Goal: Task Accomplishment & Management: Manage account settings

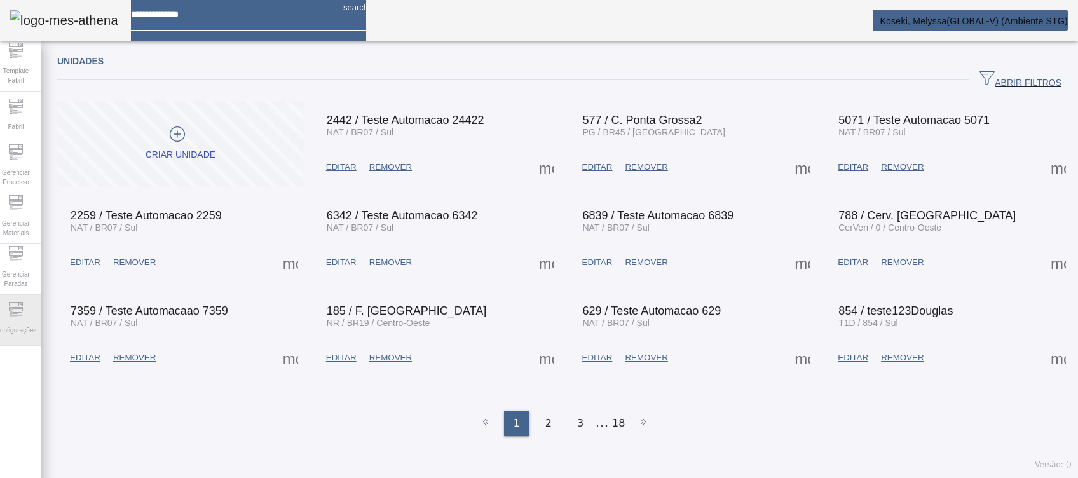
click at [16, 333] on span "Configurações" at bounding box center [16, 330] width 48 height 17
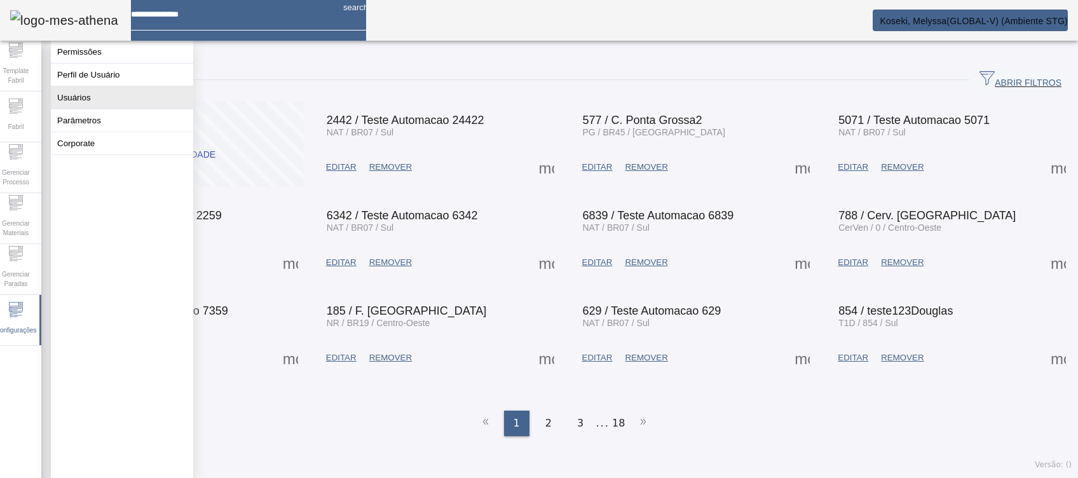
click at [86, 109] on button "Usuários" at bounding box center [122, 97] width 142 height 22
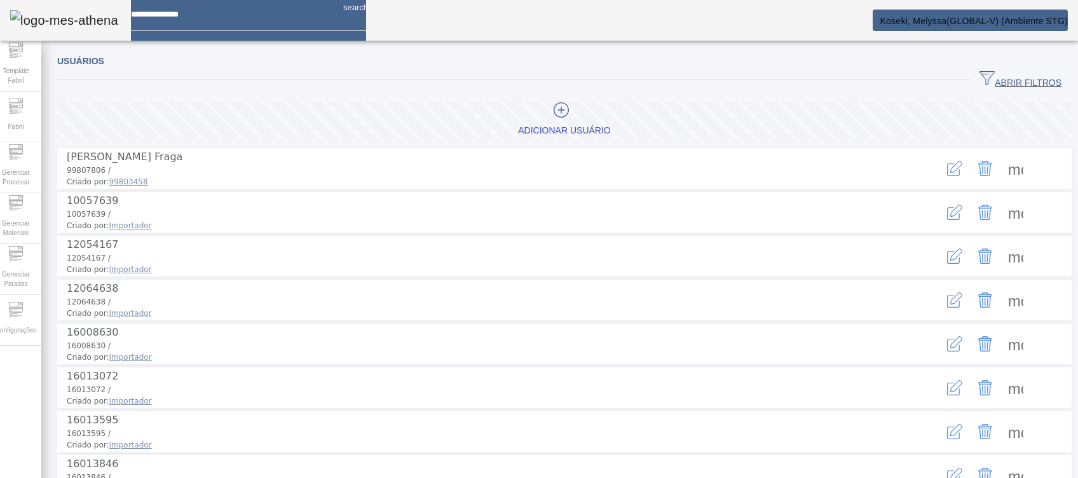
click at [991, 76] on span "ABRIR FILTROS" at bounding box center [1021, 80] width 82 height 19
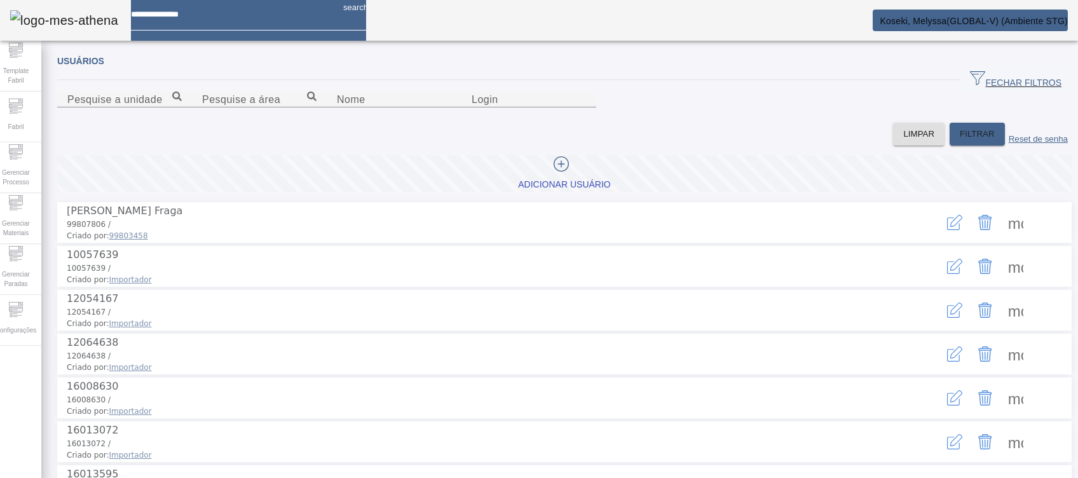
click at [327, 123] on div at bounding box center [394, 114] width 135 height 15
click at [337, 107] on div "Nome" at bounding box center [394, 100] width 114 height 16
click at [337, 107] on input "Nome" at bounding box center [394, 99] width 114 height 15
type input "*******"
click at [960, 141] on span "FILTRAR" at bounding box center [977, 134] width 35 height 13
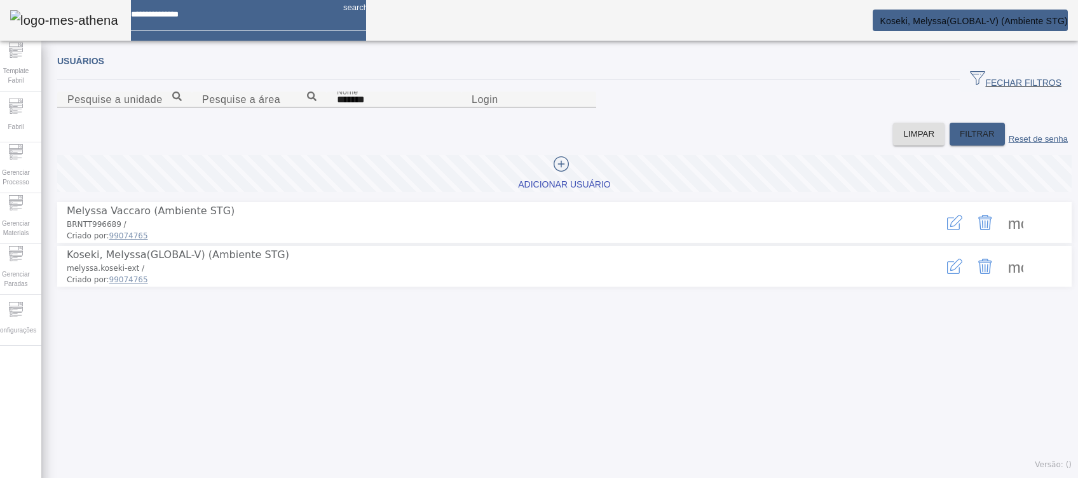
click at [947, 274] on icon "button" at bounding box center [954, 266] width 15 height 15
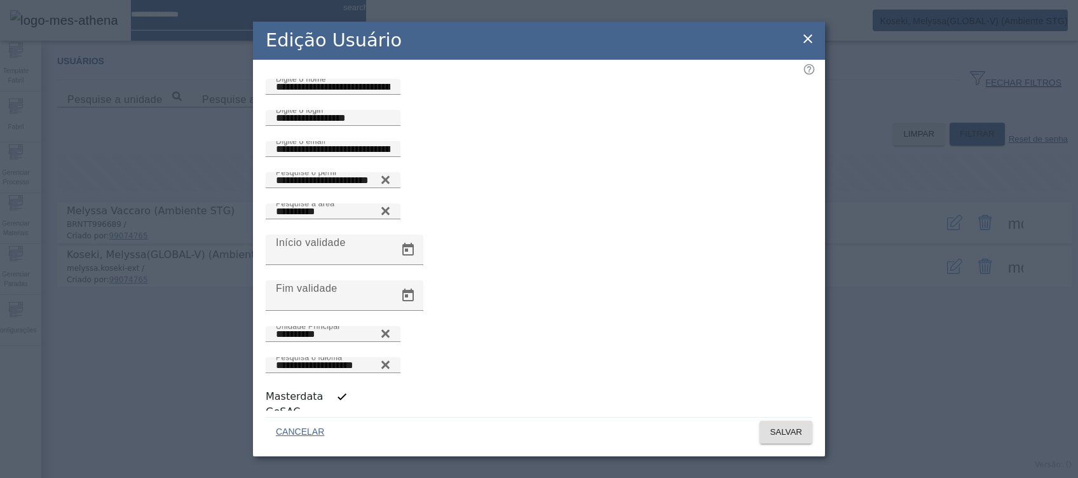
scroll to position [3, 0]
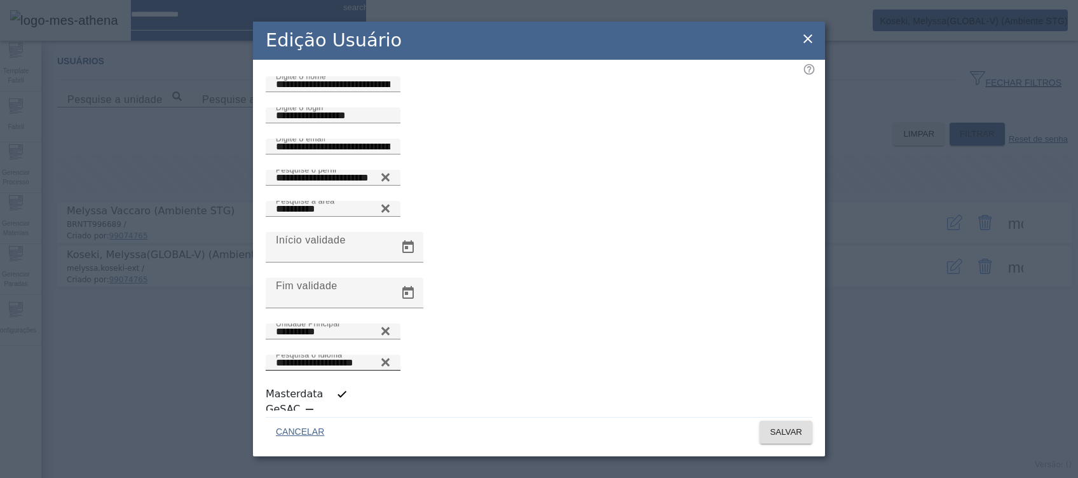
click at [390, 355] on icon at bounding box center [386, 362] width 10 height 15
click at [390, 355] on icon at bounding box center [386, 360] width 10 height 10
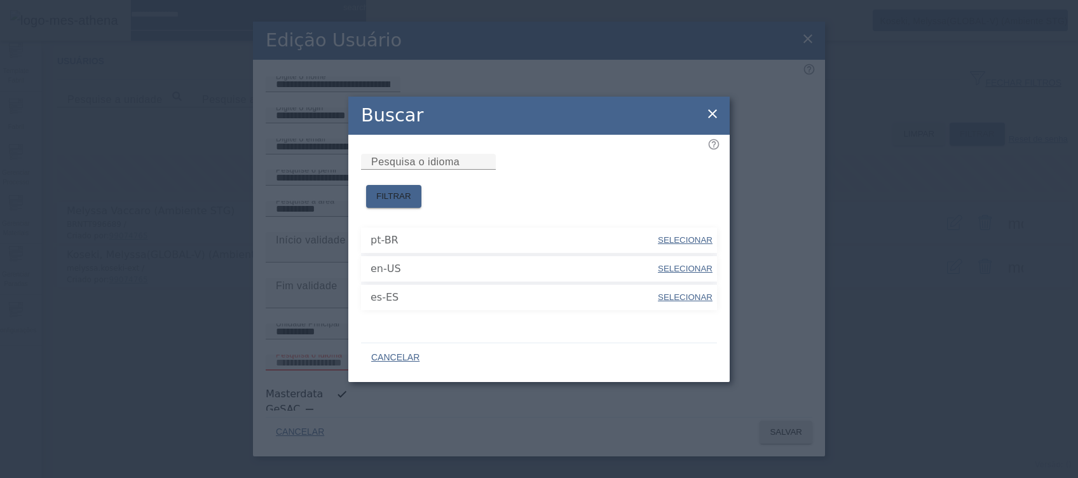
click at [678, 264] on span "SELECIONAR" at bounding box center [685, 269] width 55 height 10
type input "*****"
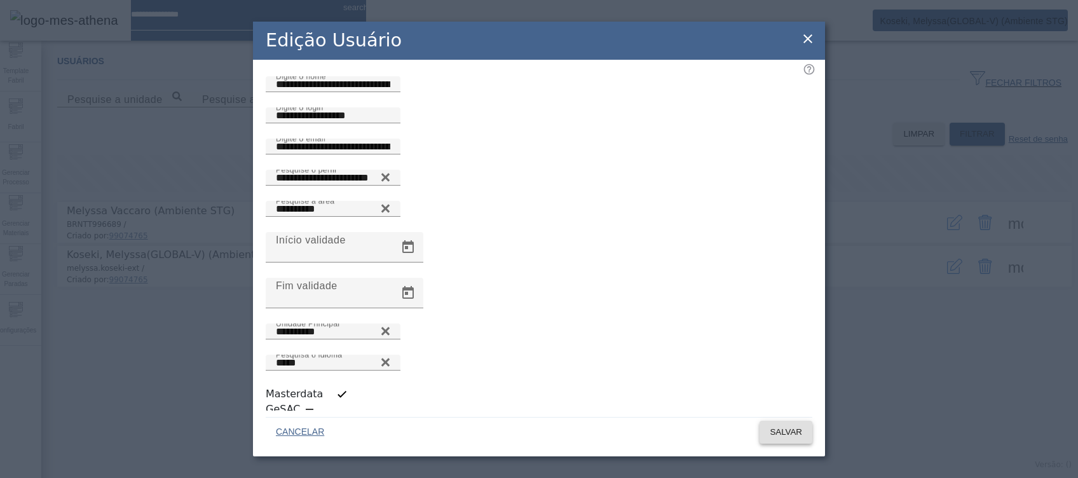
click at [776, 426] on span "SALVAR" at bounding box center [786, 432] width 32 height 13
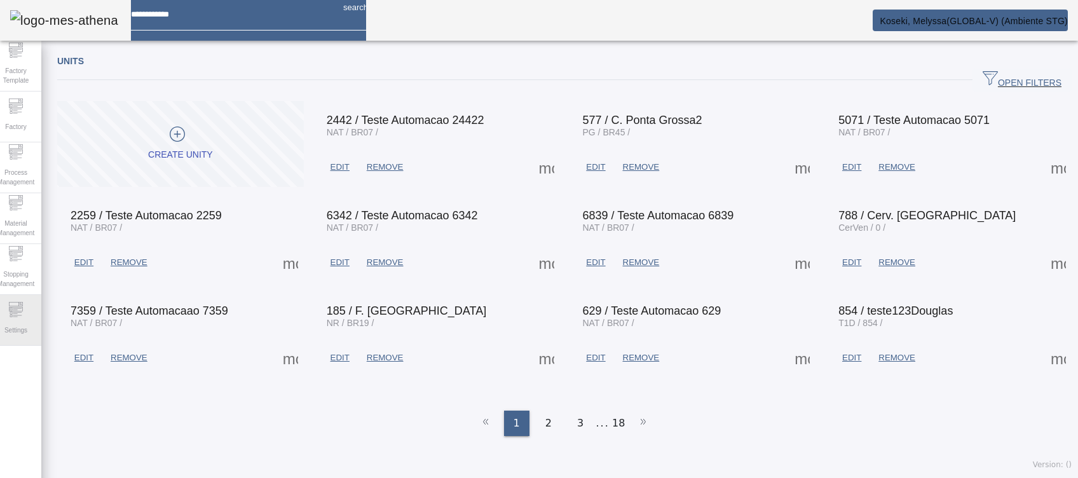
click at [21, 329] on span "Settings" at bounding box center [16, 330] width 31 height 17
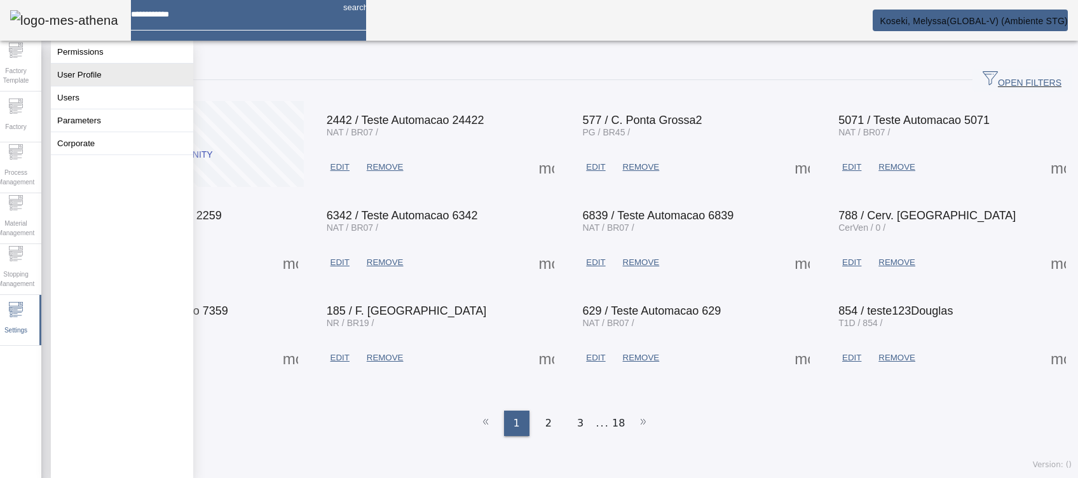
click at [120, 83] on button "User Profile" at bounding box center [122, 75] width 142 height 22
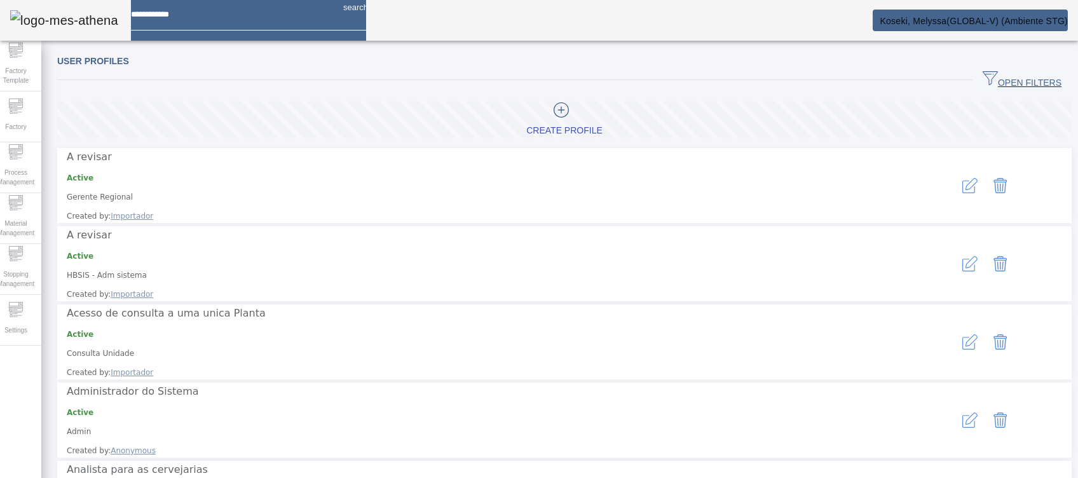
click at [1031, 69] on span "button" at bounding box center [1022, 80] width 99 height 31
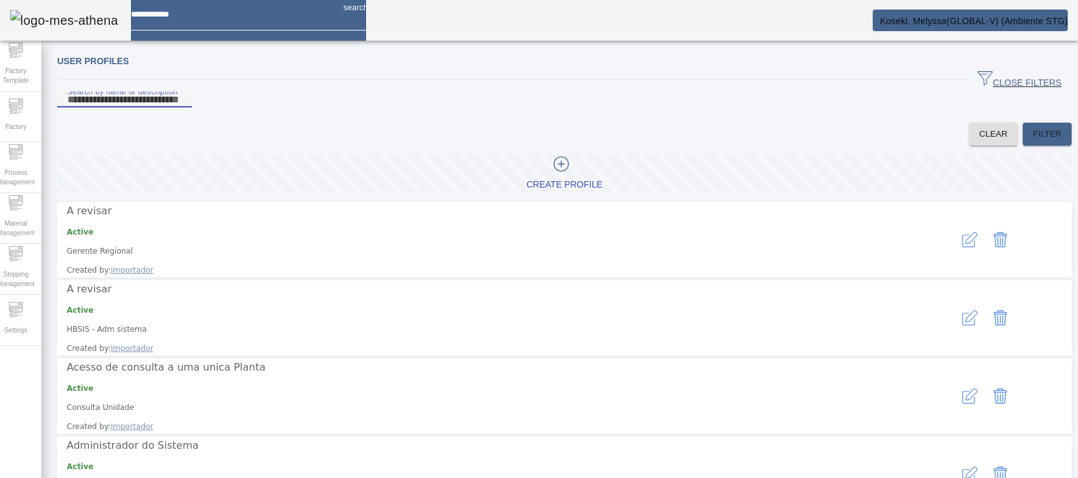
click at [182, 107] on input "Search by name or description" at bounding box center [124, 99] width 114 height 15
click at [23, 311] on icon at bounding box center [16, 308] width 14 height 4
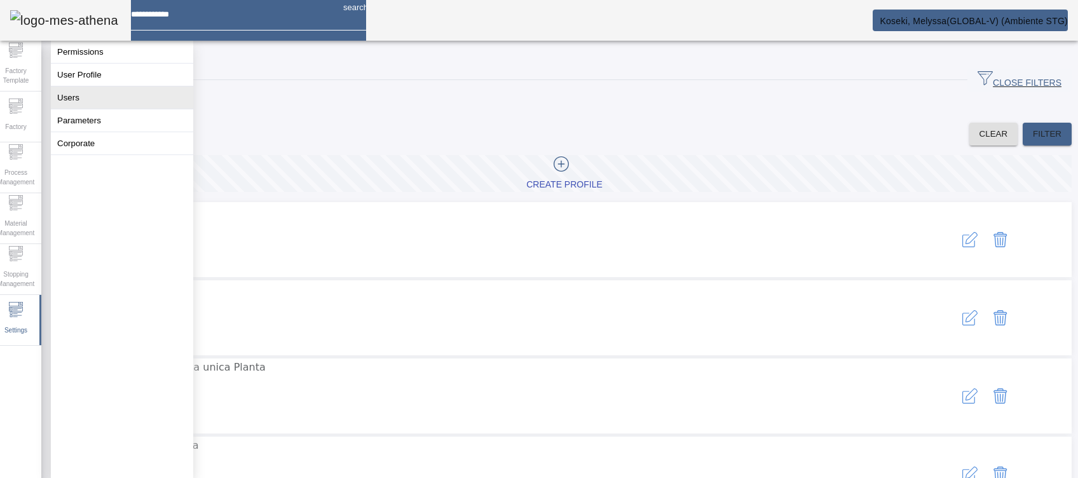
click at [135, 107] on button "Users" at bounding box center [122, 97] width 142 height 22
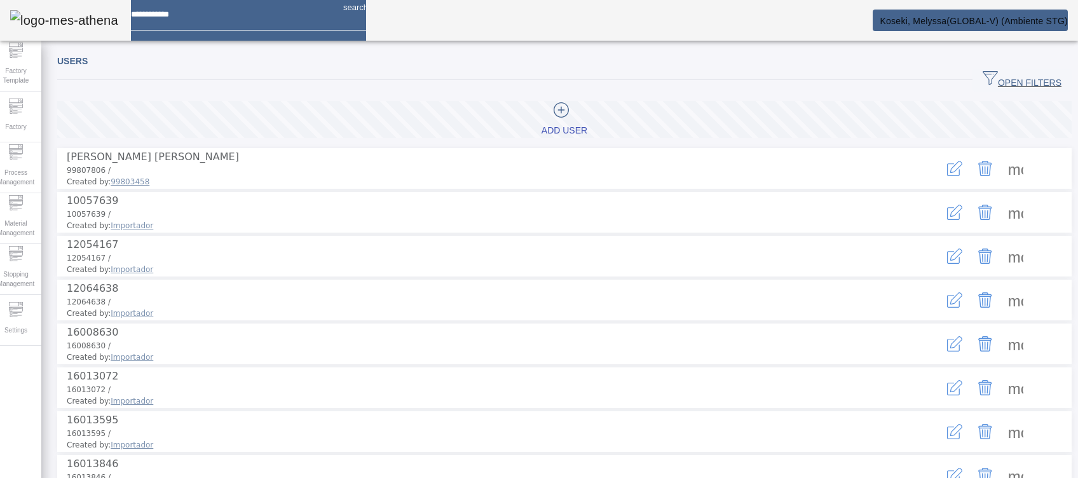
drag, startPoint x: 993, startPoint y: 78, endPoint x: 858, endPoint y: 81, distance: 135.4
click at [993, 77] on span "OPEN FILTERS" at bounding box center [1022, 80] width 79 height 19
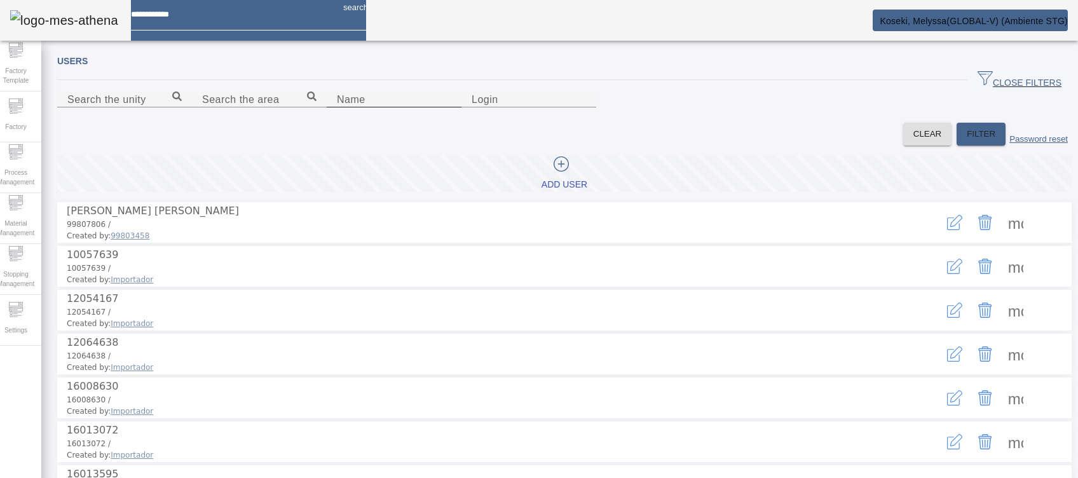
click at [337, 107] on input "Name" at bounding box center [394, 99] width 114 height 15
type input "*******"
click at [967, 141] on span "FILTER" at bounding box center [981, 134] width 29 height 13
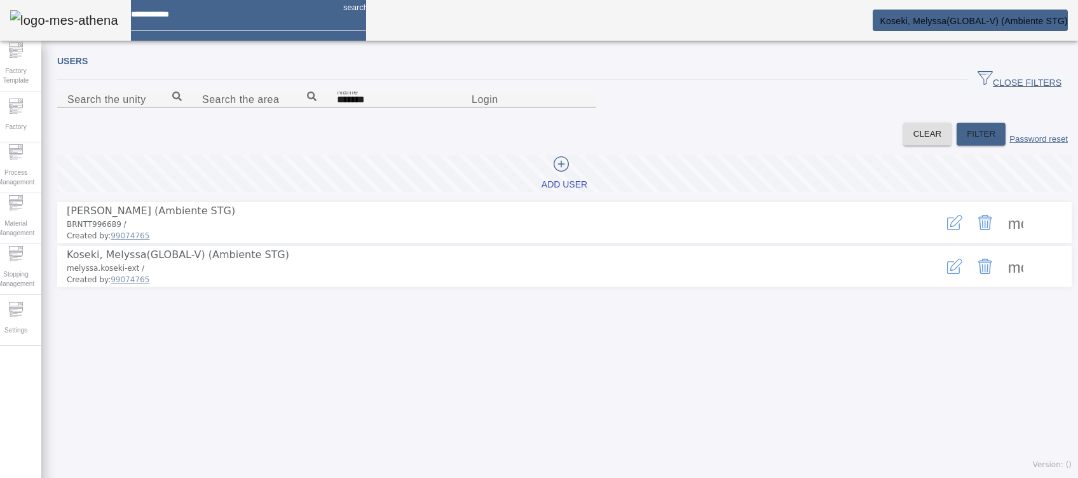
click at [947, 274] on icon "button" at bounding box center [954, 266] width 15 height 15
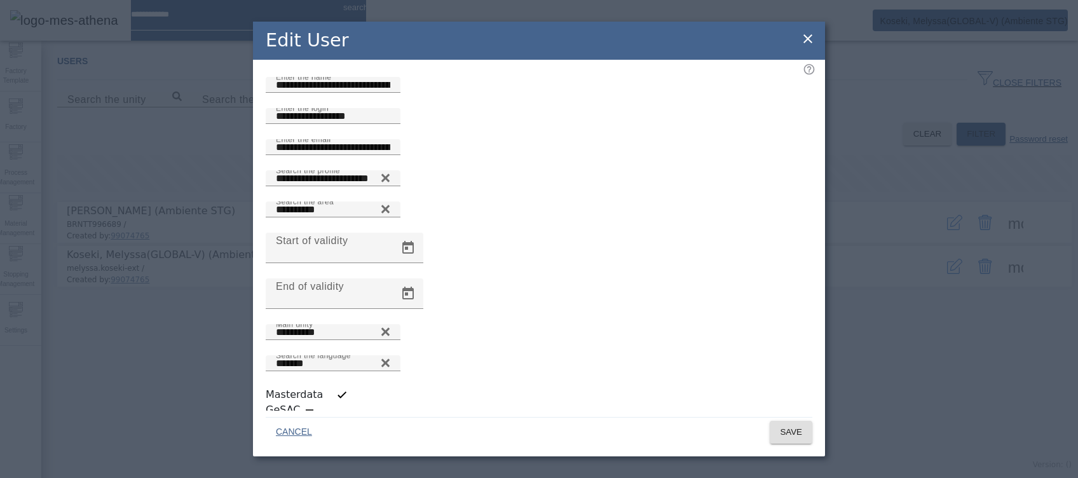
scroll to position [3, 0]
click at [390, 356] on icon at bounding box center [386, 362] width 10 height 15
click at [390, 355] on icon at bounding box center [386, 360] width 10 height 10
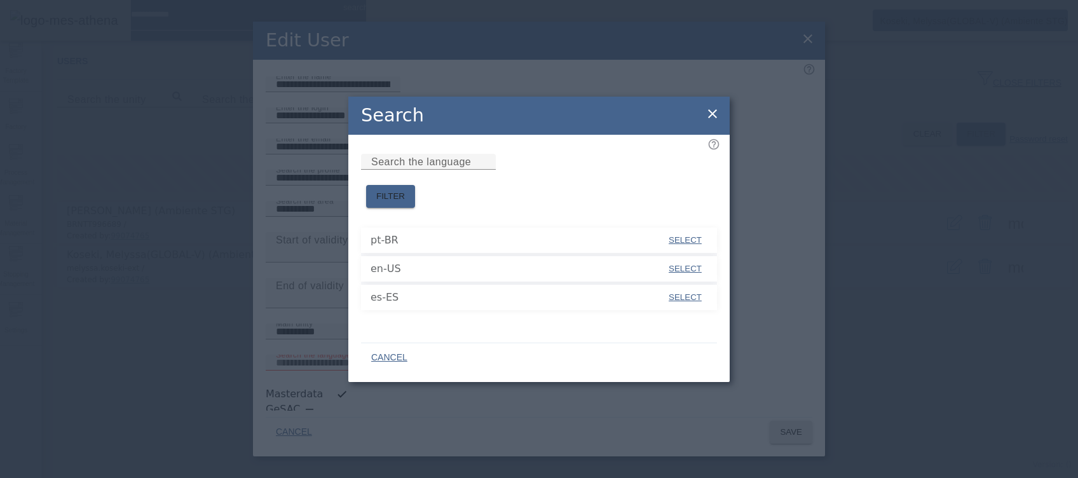
click at [683, 282] on span at bounding box center [685, 297] width 43 height 31
type input "*****"
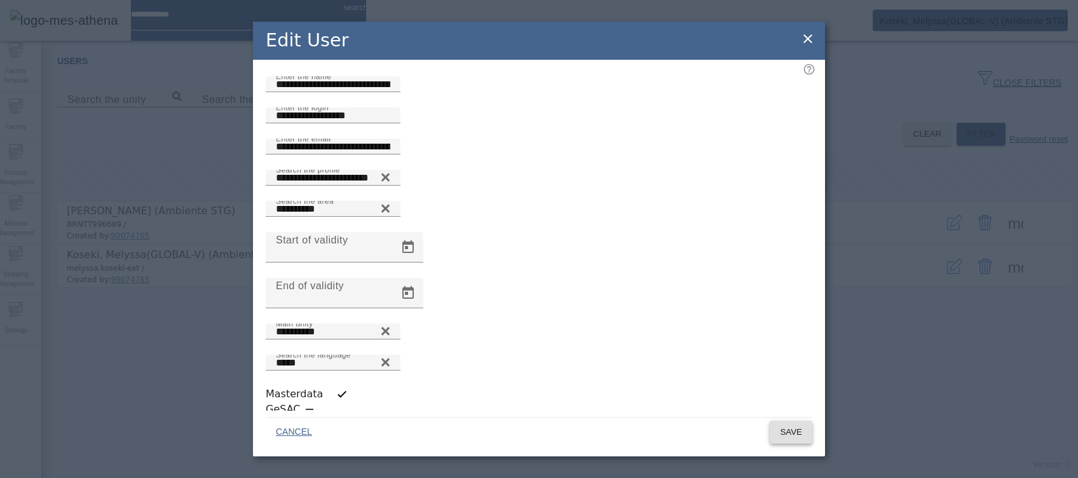
click at [804, 427] on span at bounding box center [791, 432] width 43 height 31
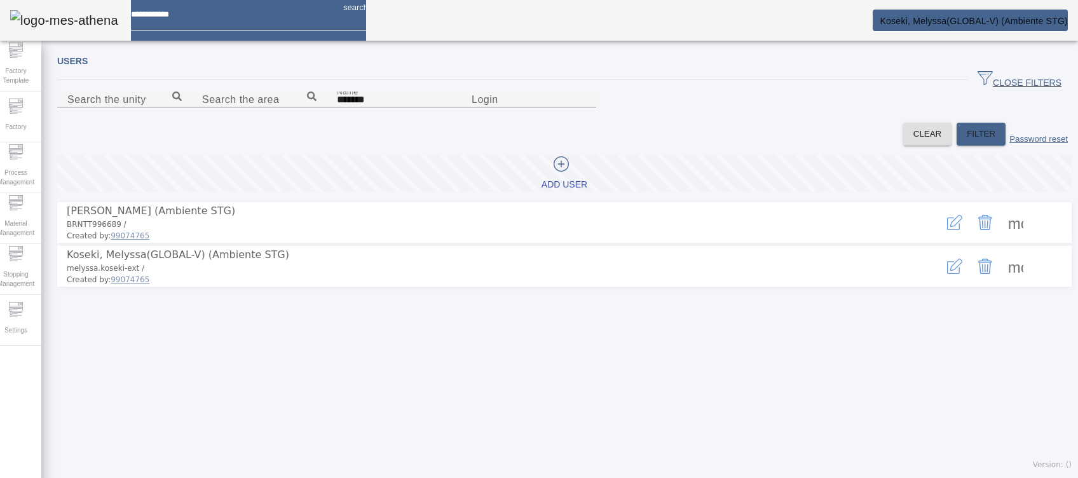
click at [940, 26] on mat-card "Koseki, Melyssa(GLOBAL-V) (Ambiente STG)" at bounding box center [970, 21] width 195 height 22
click at [931, 16] on span "Koseki, Melyssa(GLOBAL-V) (Ambiente STG)" at bounding box center [974, 21] width 188 height 10
